Goal: Task Accomplishment & Management: Use online tool/utility

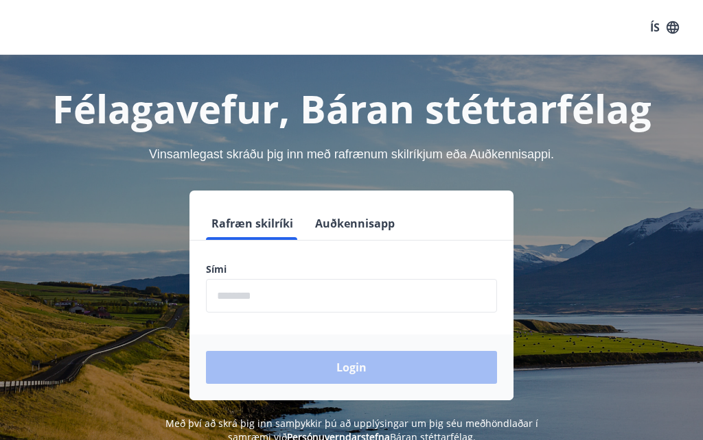
click at [239, 297] on input "phone" at bounding box center [351, 296] width 291 height 34
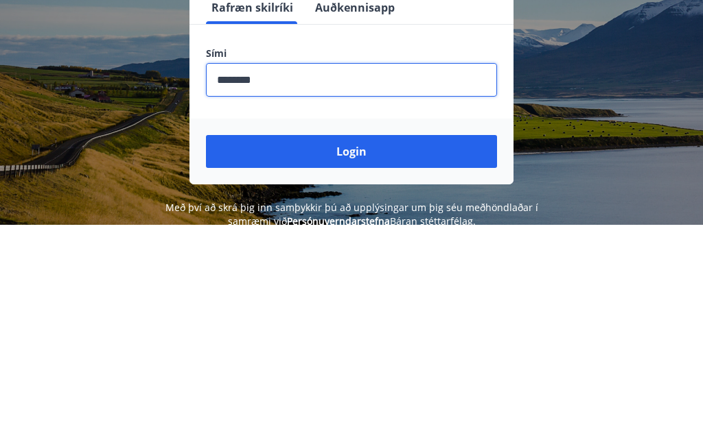
type input "********"
click at [376, 351] on button "Login" at bounding box center [351, 367] width 291 height 33
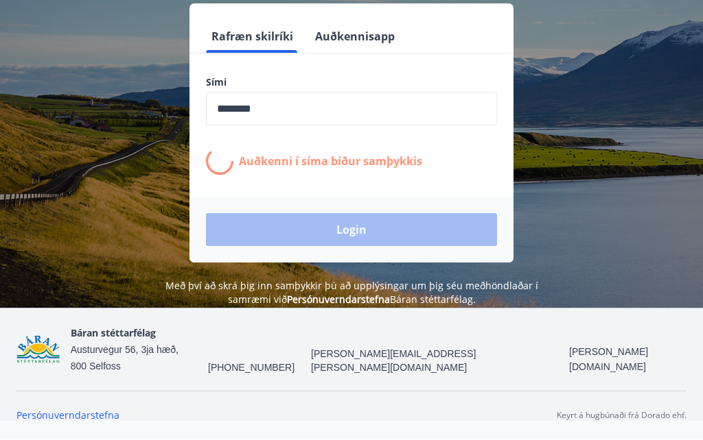
scroll to position [216, 0]
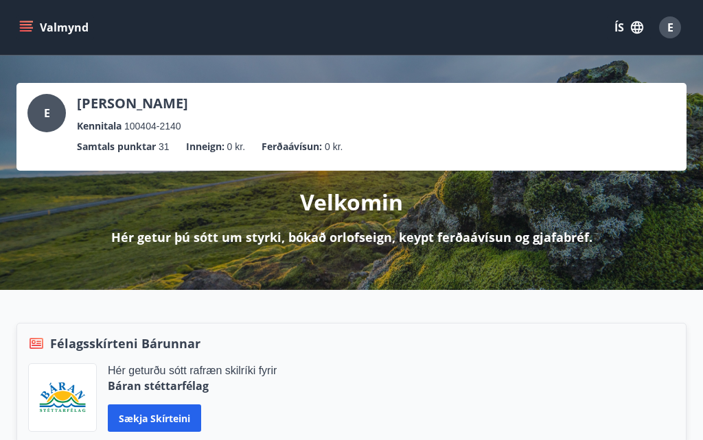
click at [27, 34] on icon "menu" at bounding box center [26, 28] width 14 height 14
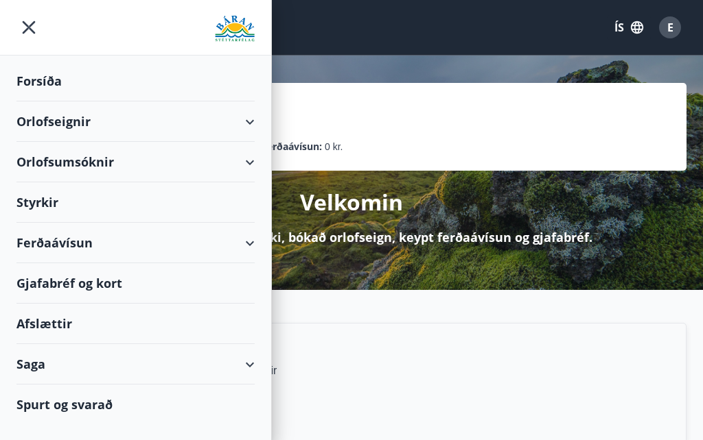
click at [246, 122] on div "Orlofseignir" at bounding box center [135, 122] width 238 height 40
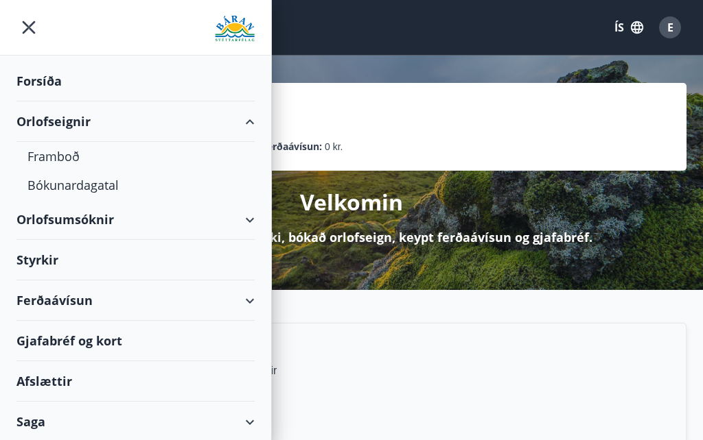
click at [58, 155] on div "Framboð" at bounding box center [135, 156] width 216 height 29
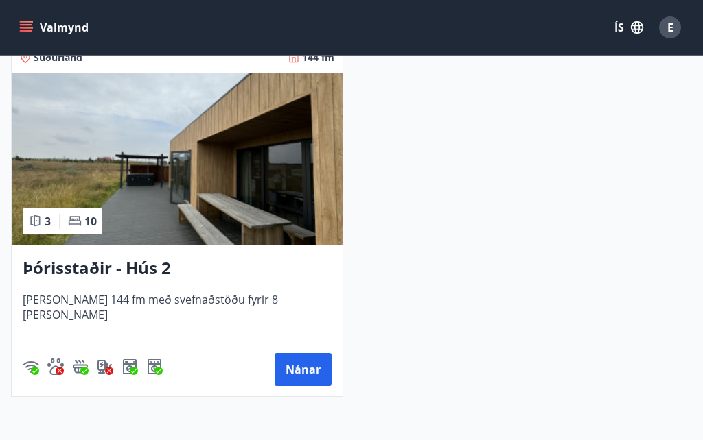
scroll to position [1774, 0]
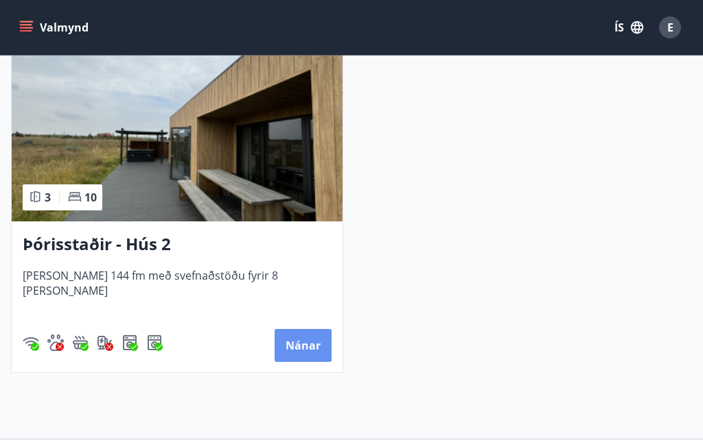
click at [303, 344] on button "Nánar" at bounding box center [302, 345] width 57 height 33
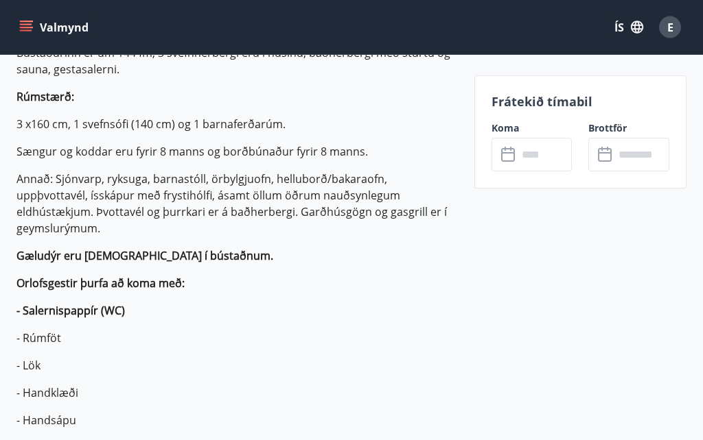
scroll to position [463, 0]
